Goal: Transaction & Acquisition: Purchase product/service

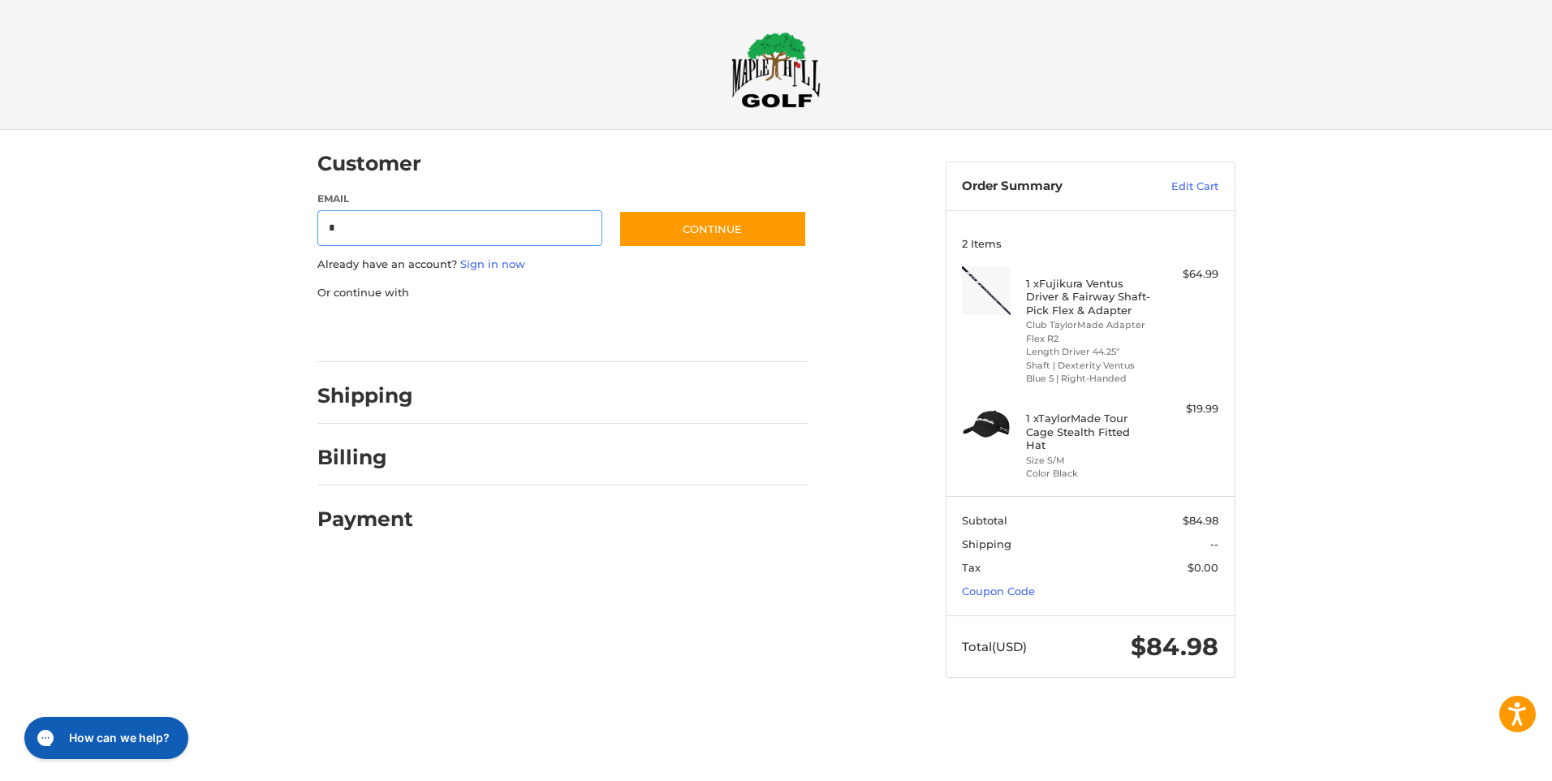
type input "**********"
click at [492, 265] on link "Sign in now" at bounding box center [492, 263] width 65 height 13
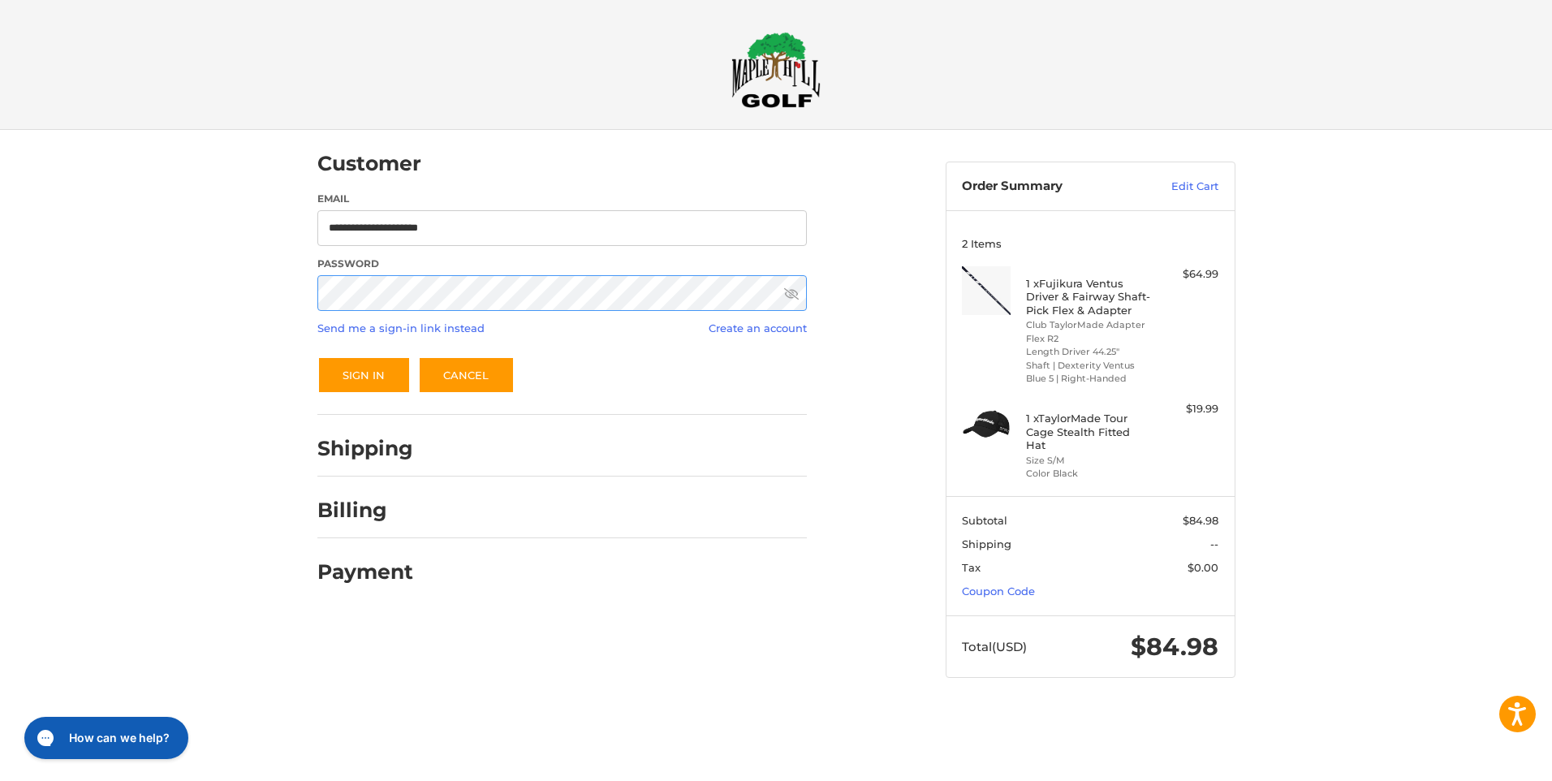
click at [317, 356] on button "Sign In" at bounding box center [363, 374] width 93 height 37
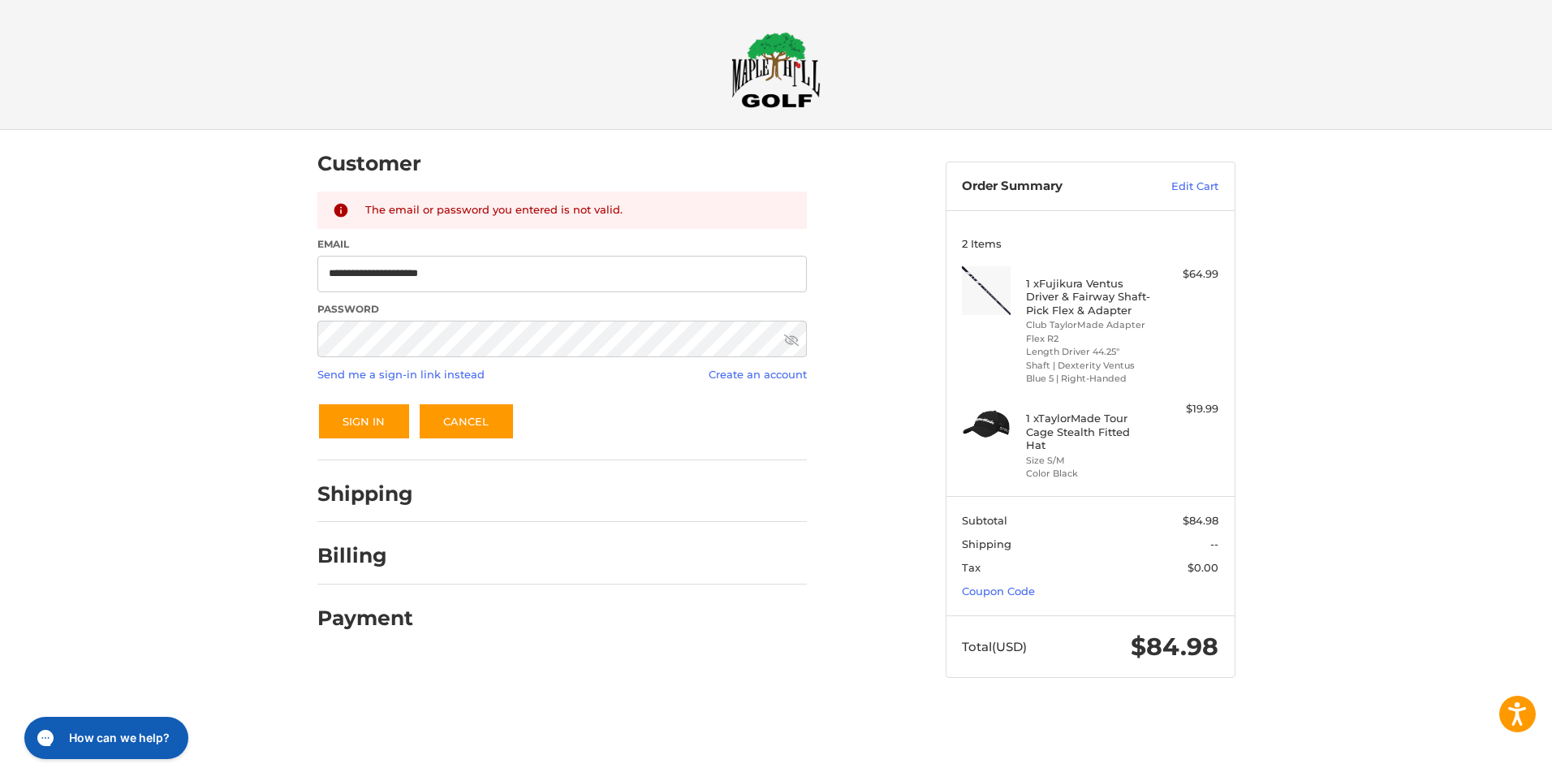
click at [150, 351] on div "**********" at bounding box center [776, 420] width 1552 height 580
click at [366, 422] on button "Sign In" at bounding box center [363, 421] width 93 height 37
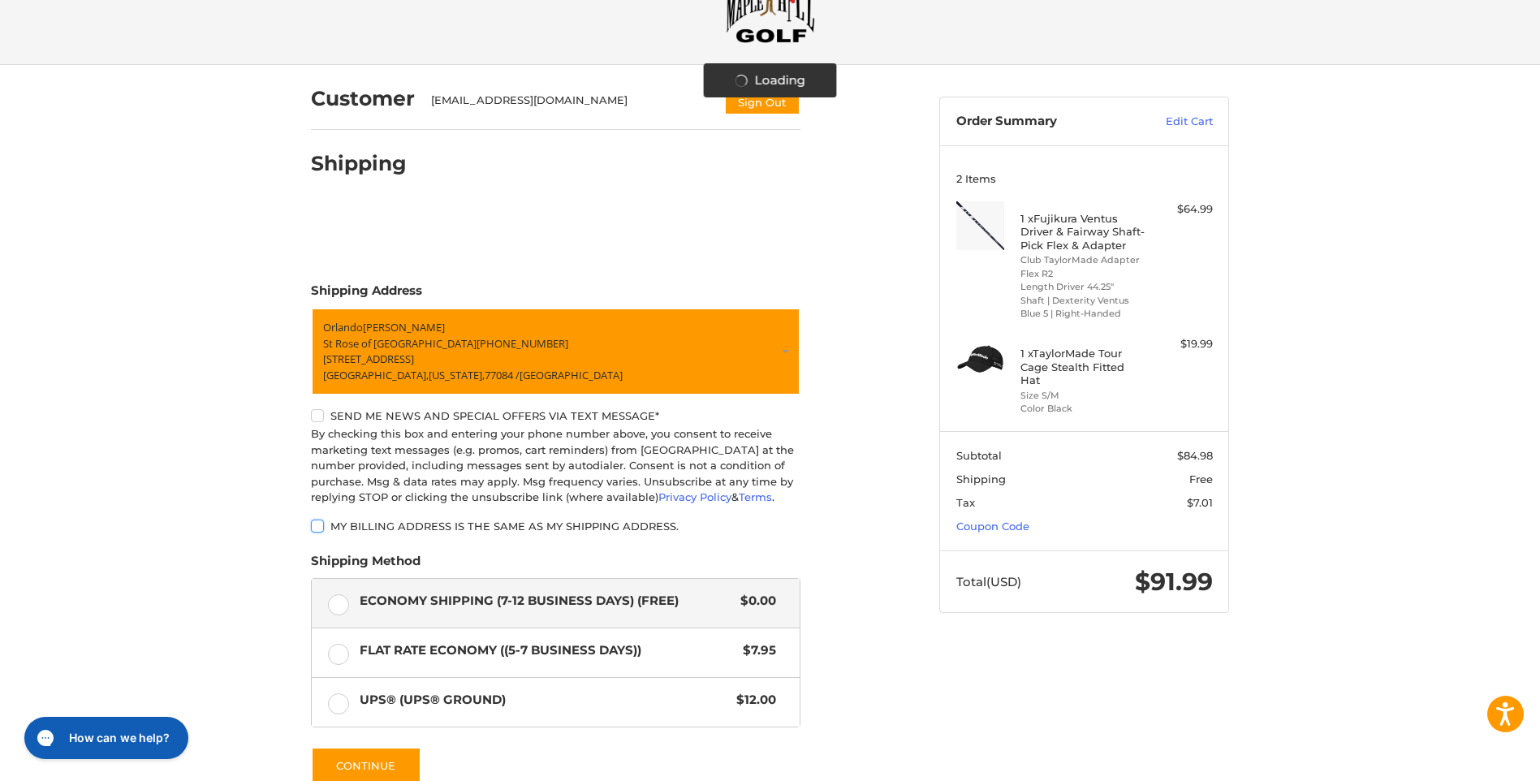
scroll to position [162, 0]
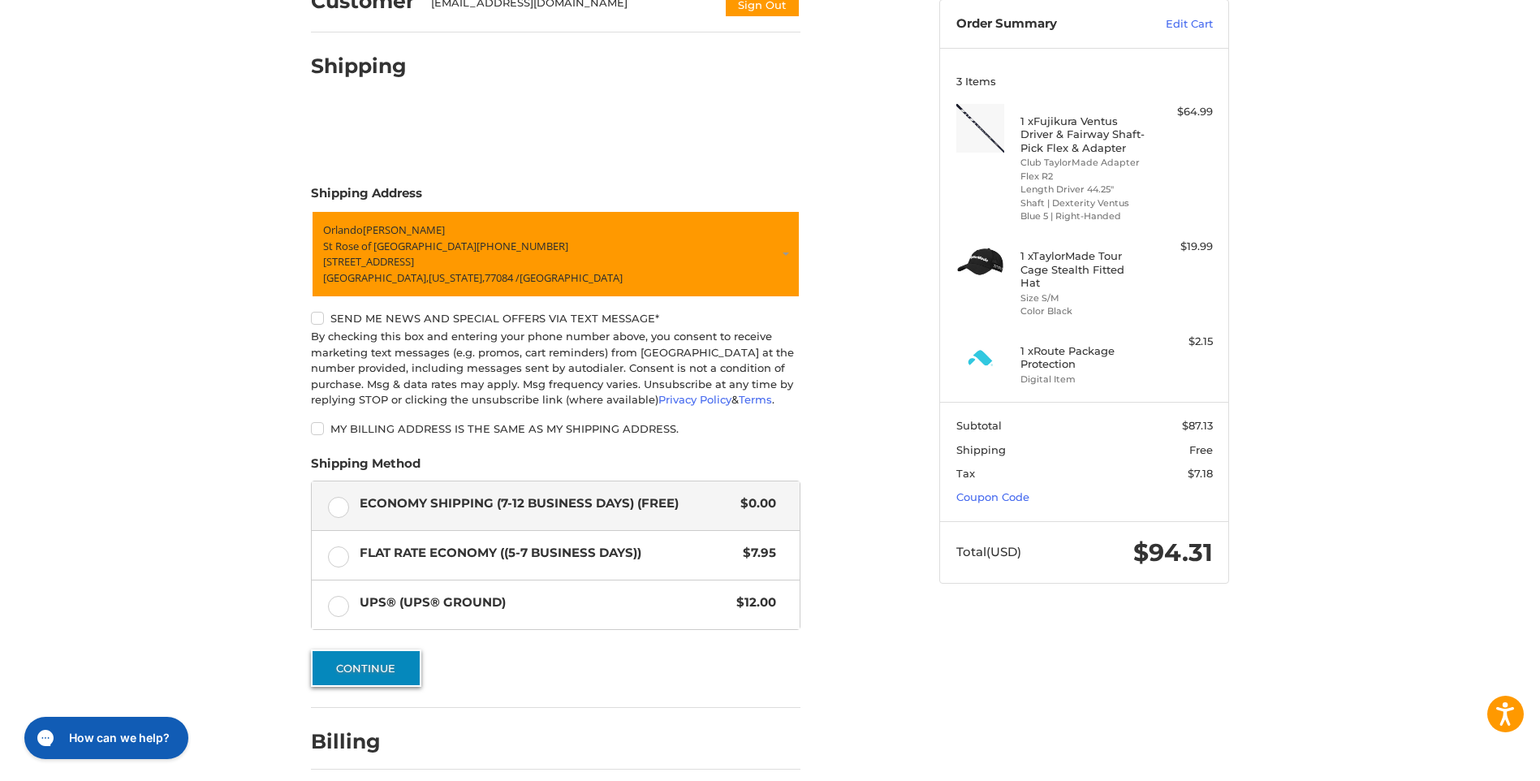
click at [370, 665] on button "Continue" at bounding box center [366, 667] width 110 height 37
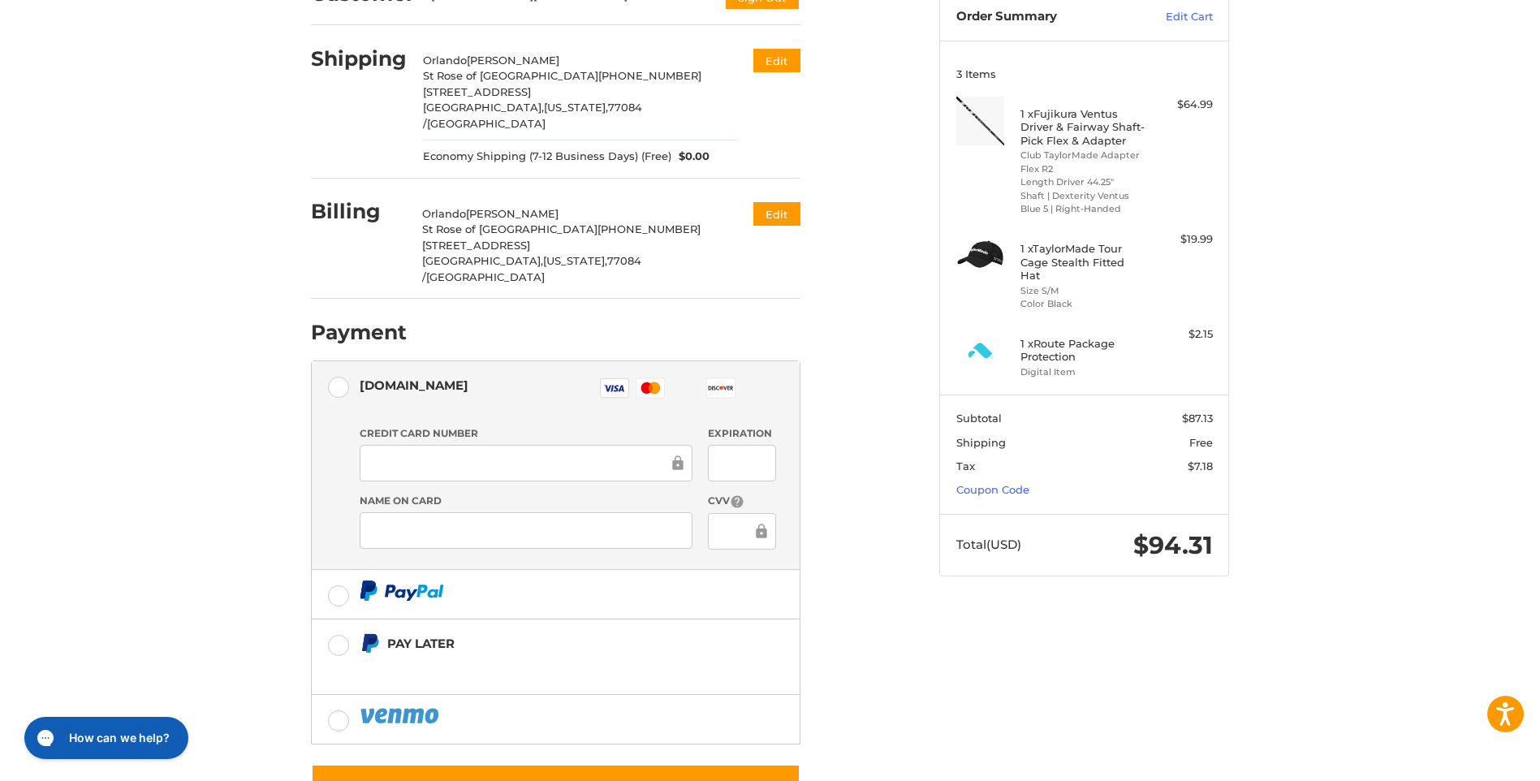
scroll to position [203, 0]
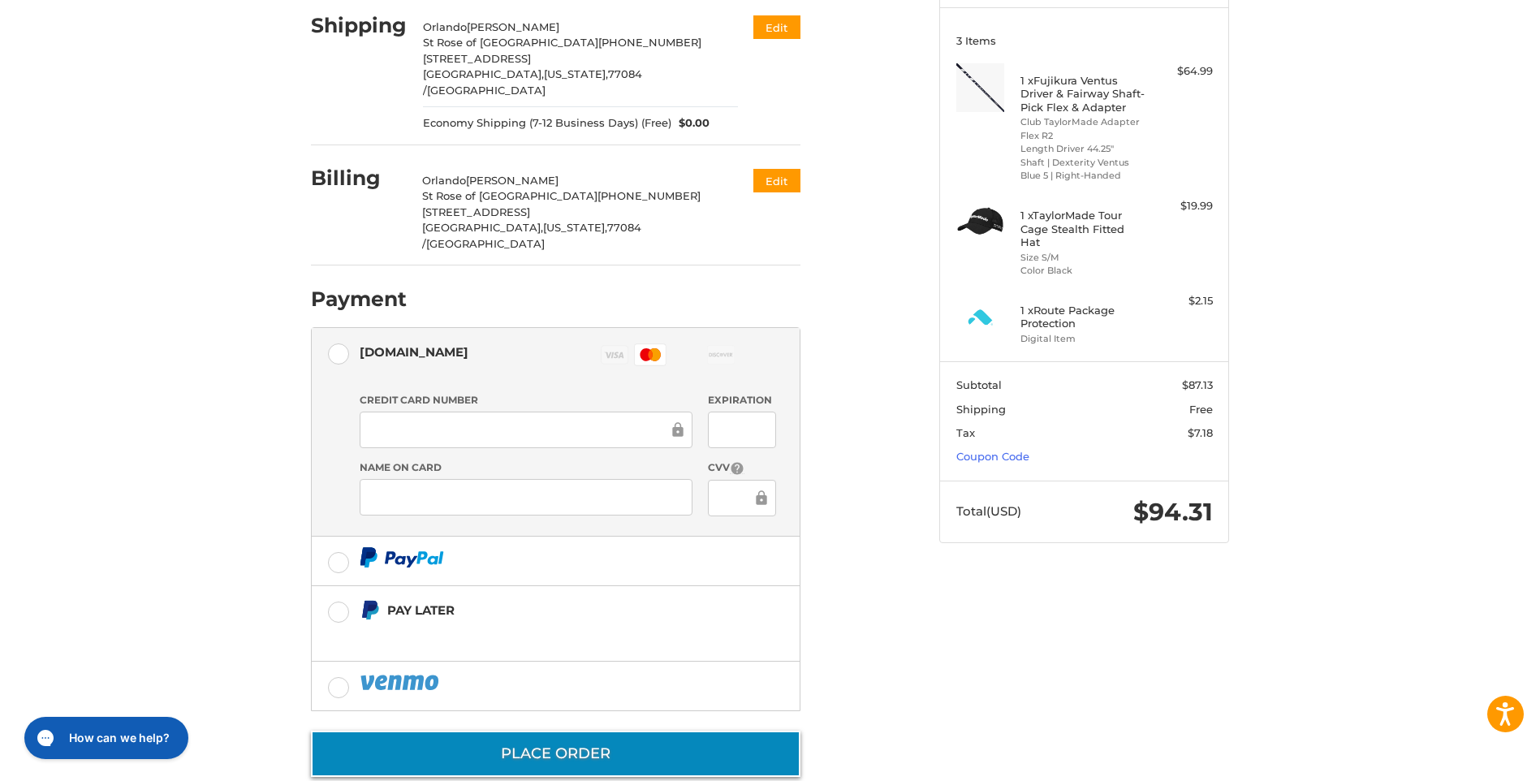
drag, startPoint x: 503, startPoint y: 726, endPoint x: 525, endPoint y: 712, distance: 26.6
click at [503, 731] on button "Place Order" at bounding box center [556, 754] width 490 height 46
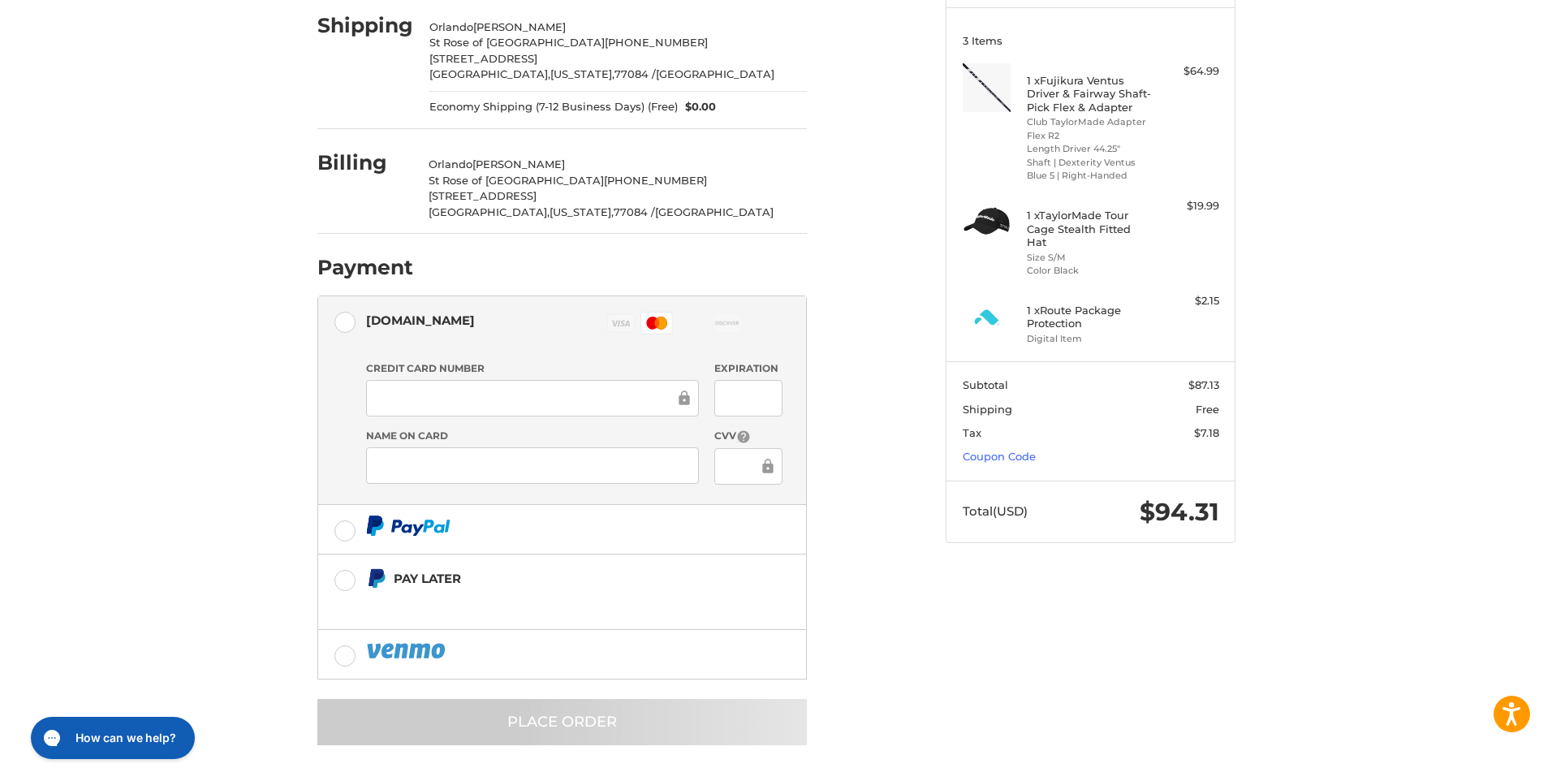
scroll to position [0, 0]
